Goal: Transaction & Acquisition: Purchase product/service

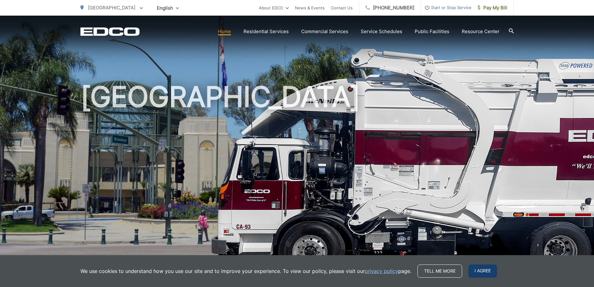
click at [474, 269] on span "I agree" at bounding box center [483, 270] width 29 height 13
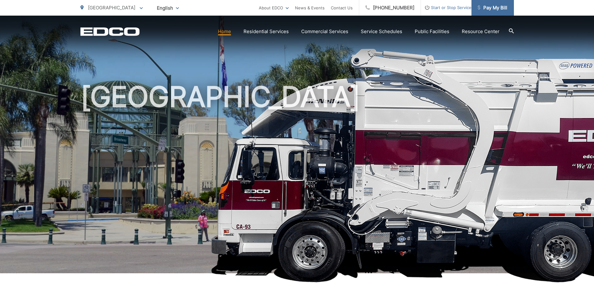
click at [495, 4] on span "Pay My Bill" at bounding box center [493, 7] width 30 height 7
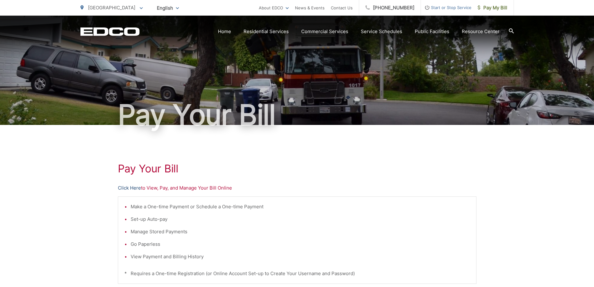
click at [134, 187] on link "Click Here" at bounding box center [129, 187] width 23 height 7
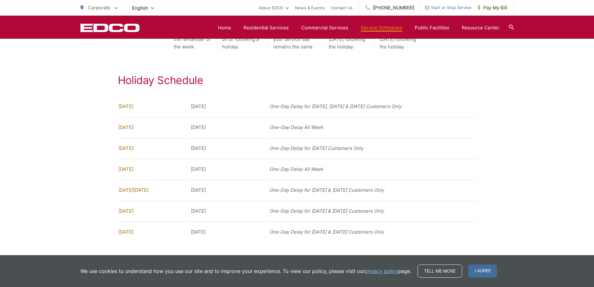
scroll to position [624, 0]
